Goal: Obtain resource: Download file/media

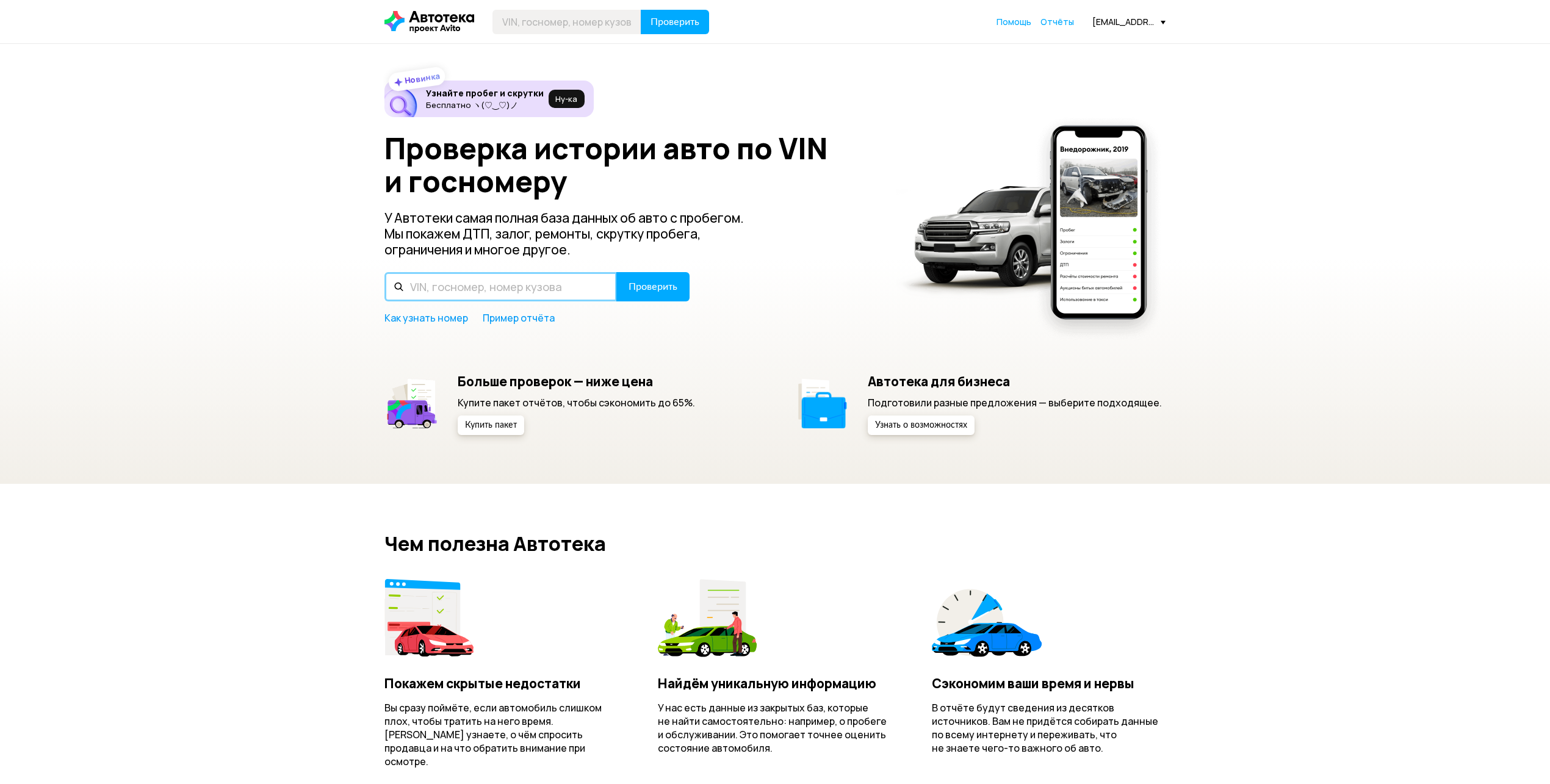
paste input "[US_VEHICLE_IDENTIFICATION_NUMBER]"
type input "[US_VEHICLE_IDENTIFICATION_NUMBER]"
click at [660, 284] on span "Проверить" at bounding box center [653, 286] width 49 height 10
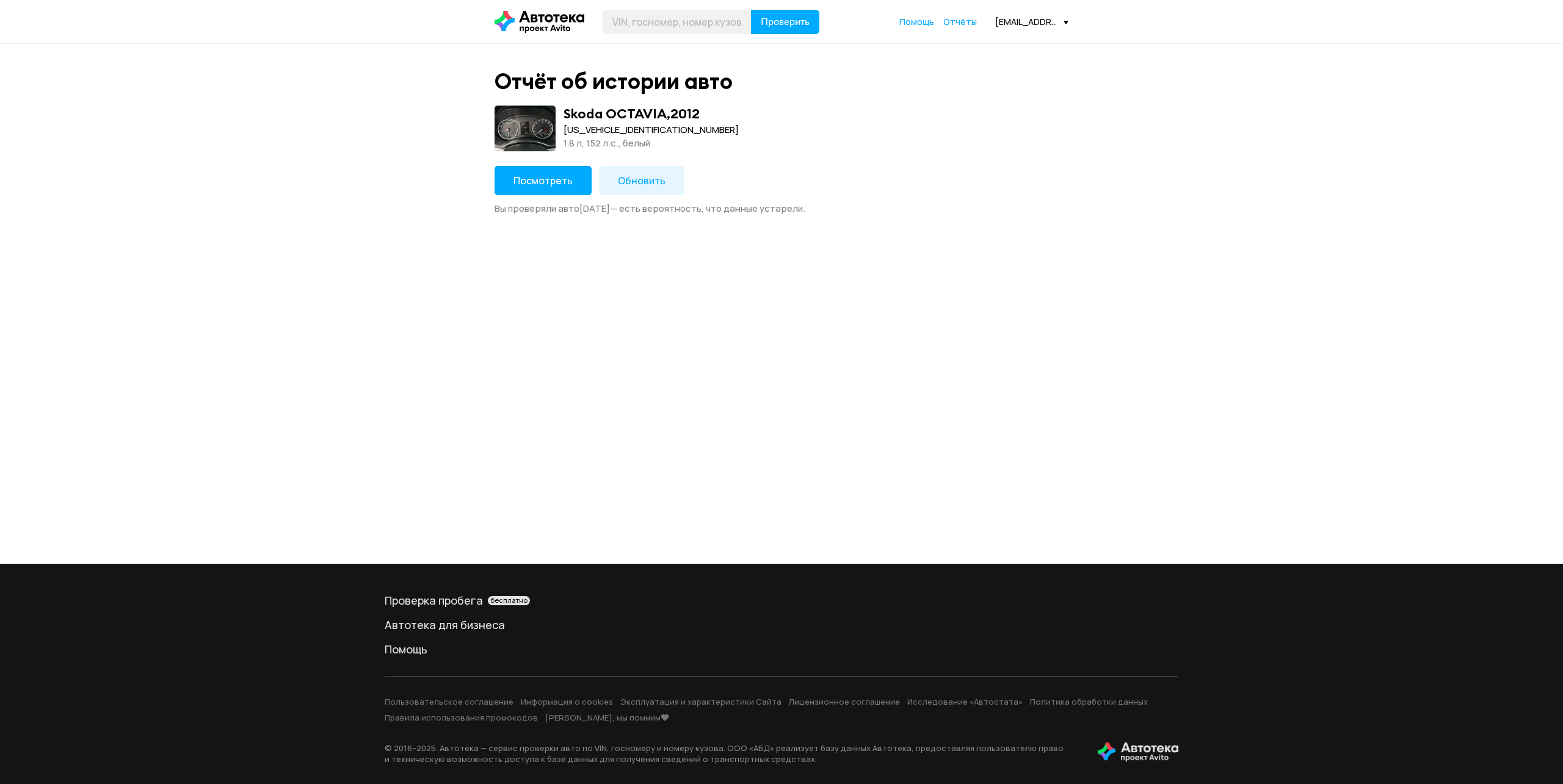
click at [537, 178] on span "Посмотреть" at bounding box center [542, 181] width 59 height 13
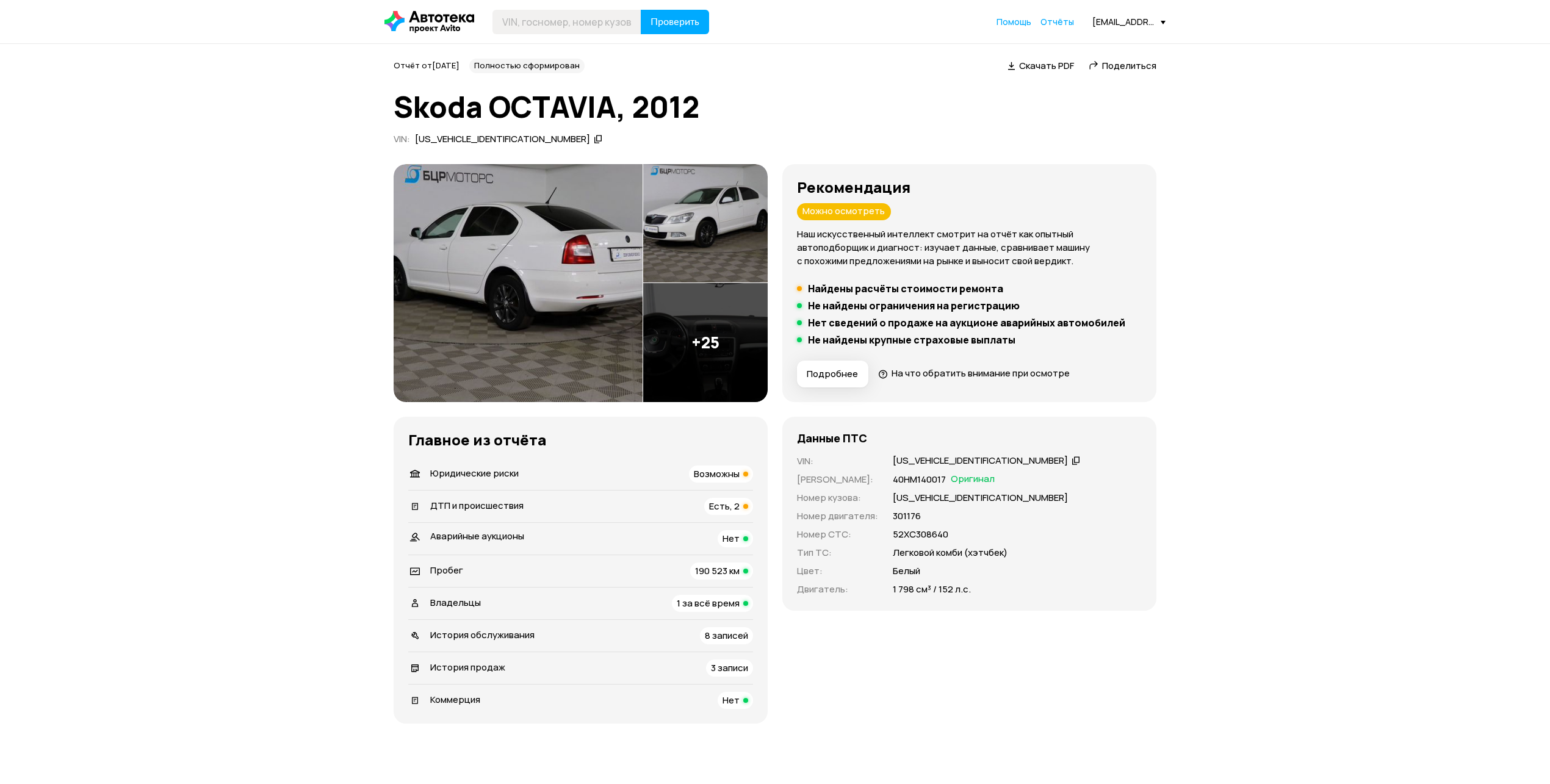
click at [1040, 68] on span "Скачать PDF" at bounding box center [1046, 65] width 55 height 13
